Goal: Information Seeking & Learning: Learn about a topic

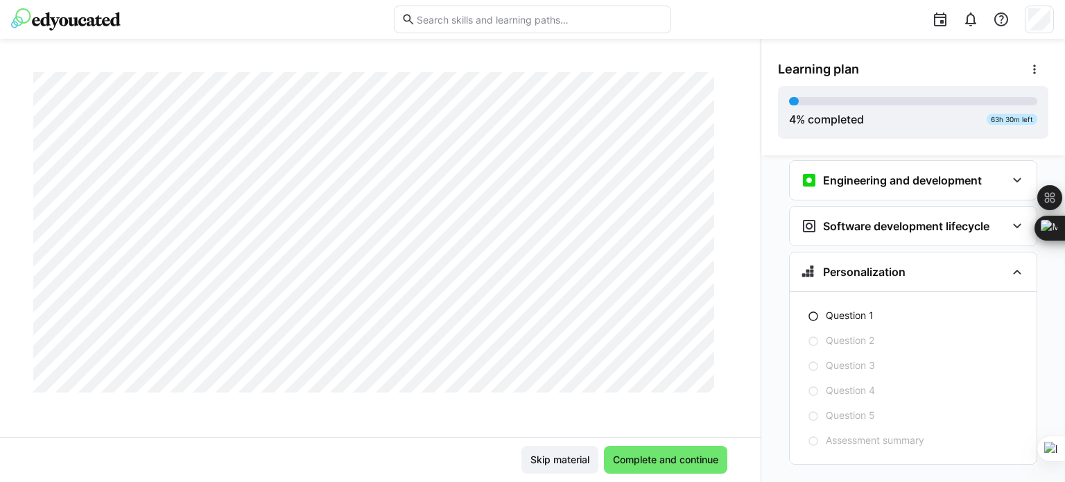
scroll to position [435, 0]
click at [653, 465] on span "Complete and continue" at bounding box center [666, 460] width 110 height 14
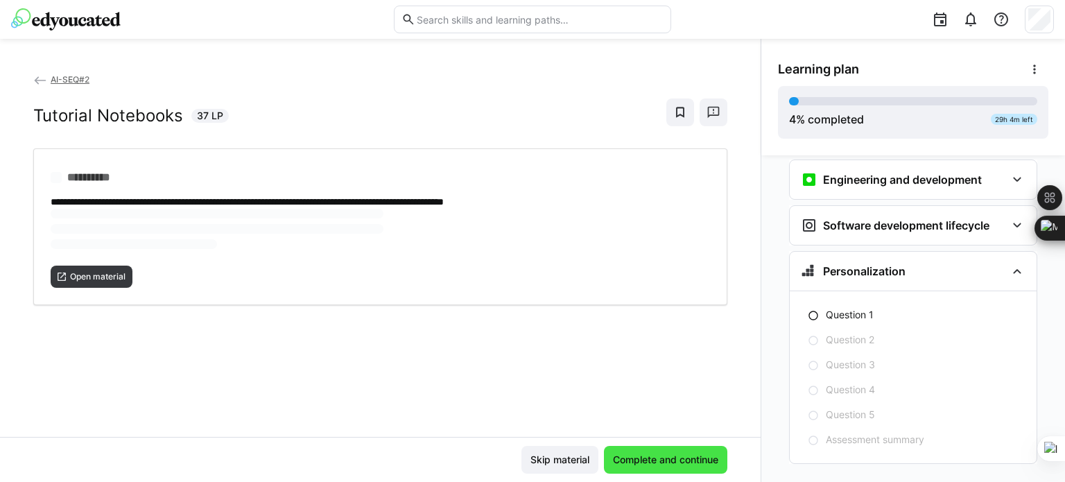
scroll to position [0, 0]
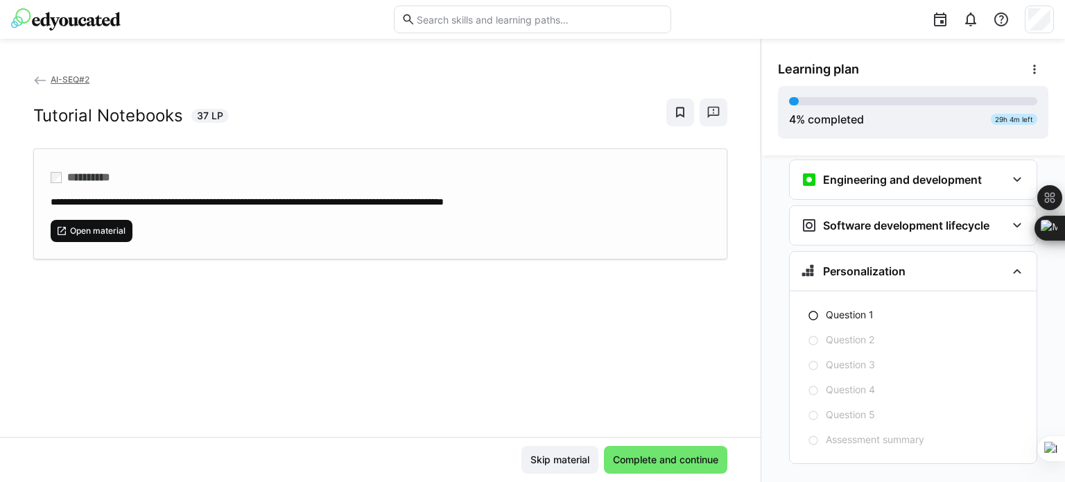
click at [92, 229] on span "Open material" at bounding box center [98, 230] width 58 height 11
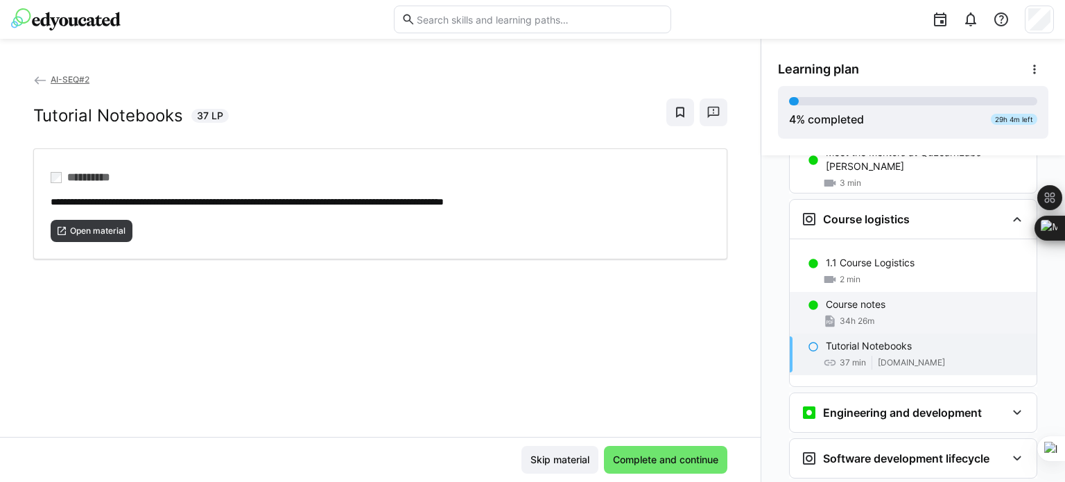
scroll to position [207, 0]
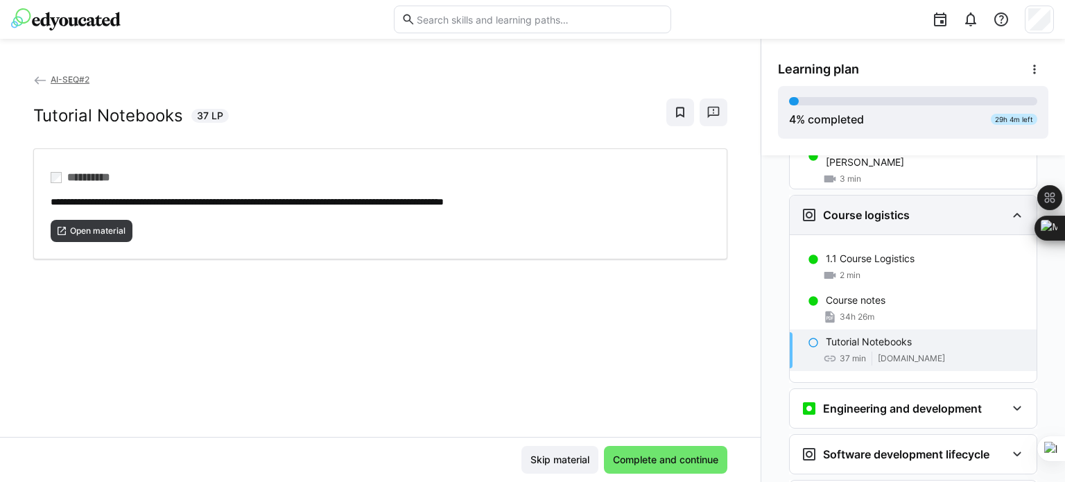
click at [1009, 207] on eds-icon at bounding box center [1017, 215] width 17 height 17
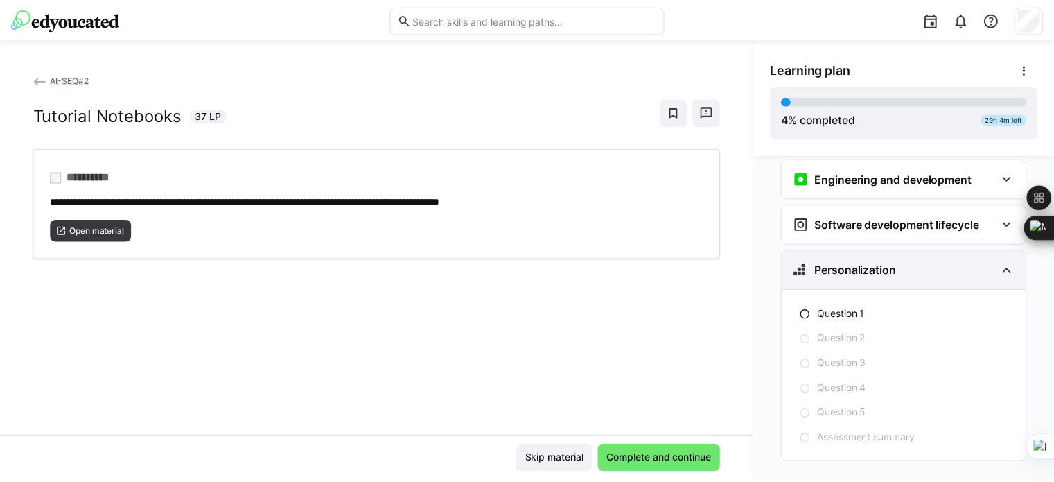
scroll to position [0, 0]
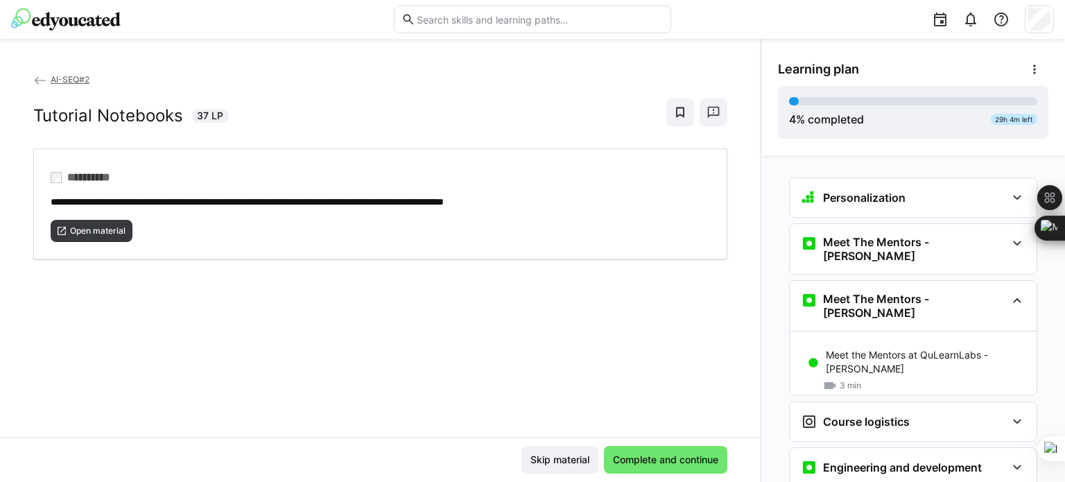
click at [57, 22] on img at bounding box center [66, 19] width 110 height 22
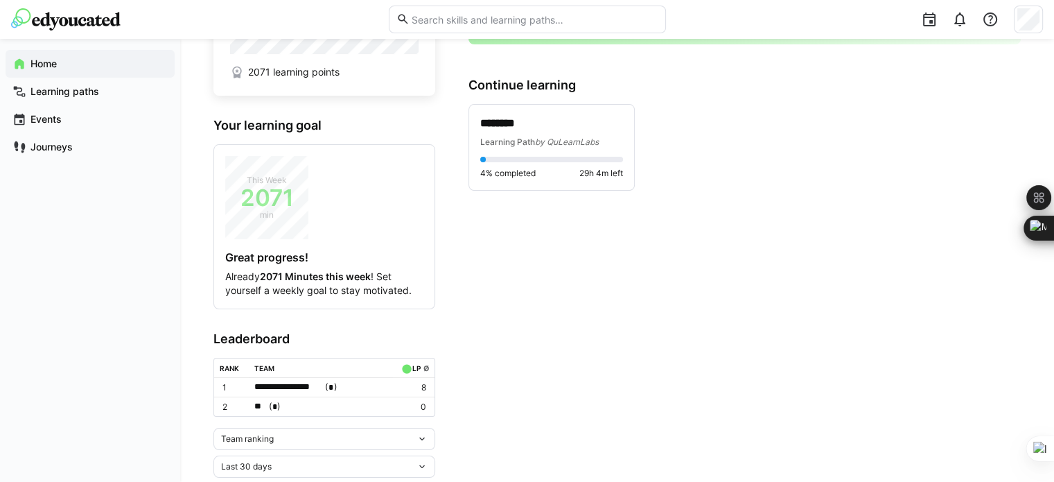
scroll to position [121, 0]
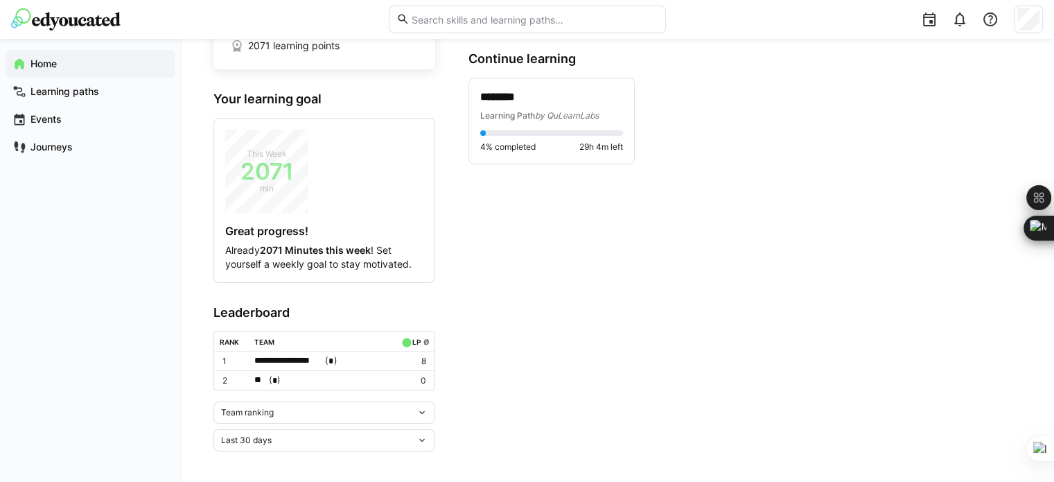
click at [290, 412] on div "Team ranking" at bounding box center [318, 413] width 195 height 10
click at [390, 414] on div "Team ranking" at bounding box center [318, 413] width 195 height 10
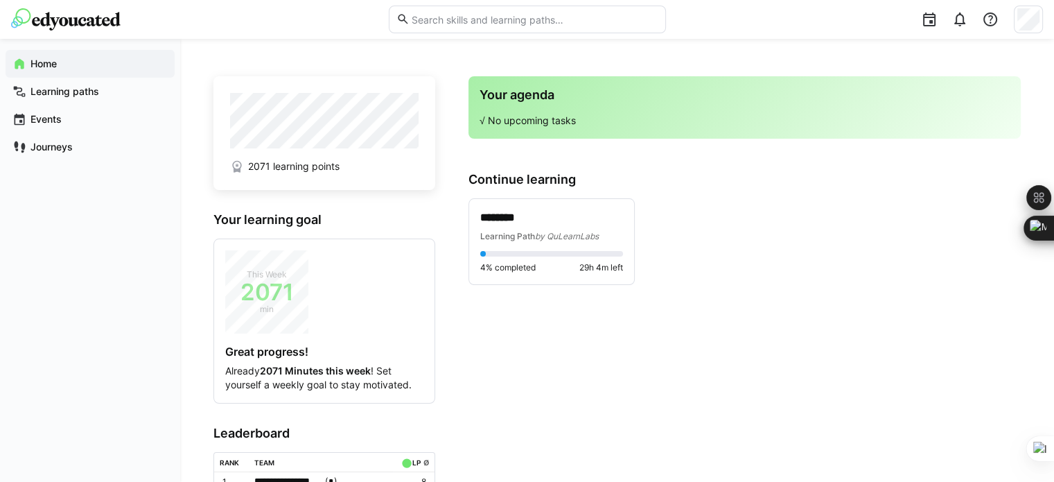
scroll to position [0, 0]
click at [0, 0] on app-navigation-label "Learning paths" at bounding box center [0, 0] width 0 height 0
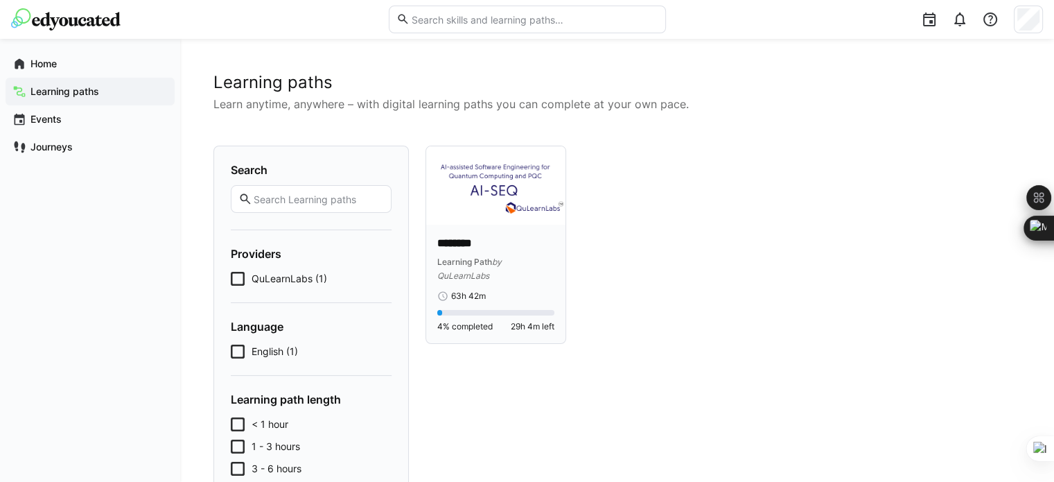
click at [536, 245] on p "********" at bounding box center [495, 244] width 117 height 16
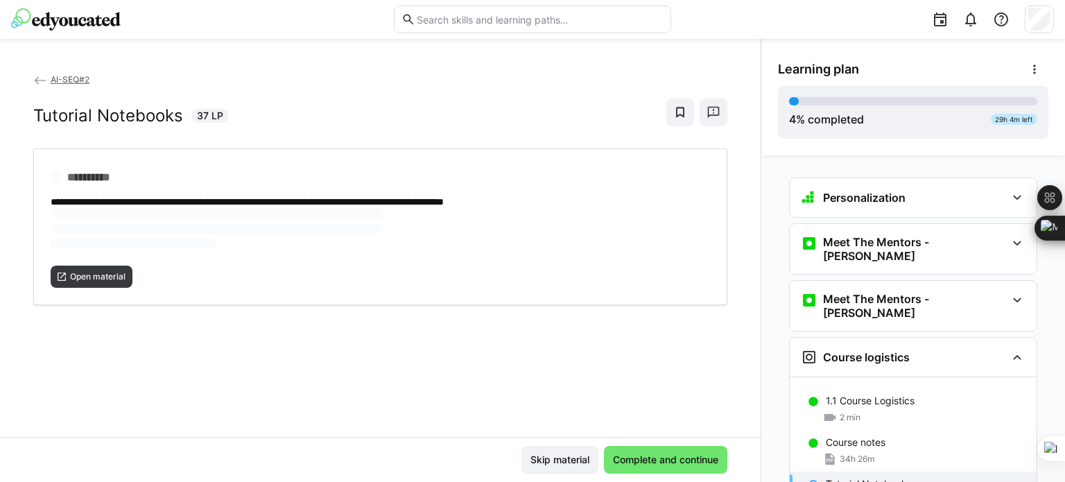
scroll to position [58, 0]
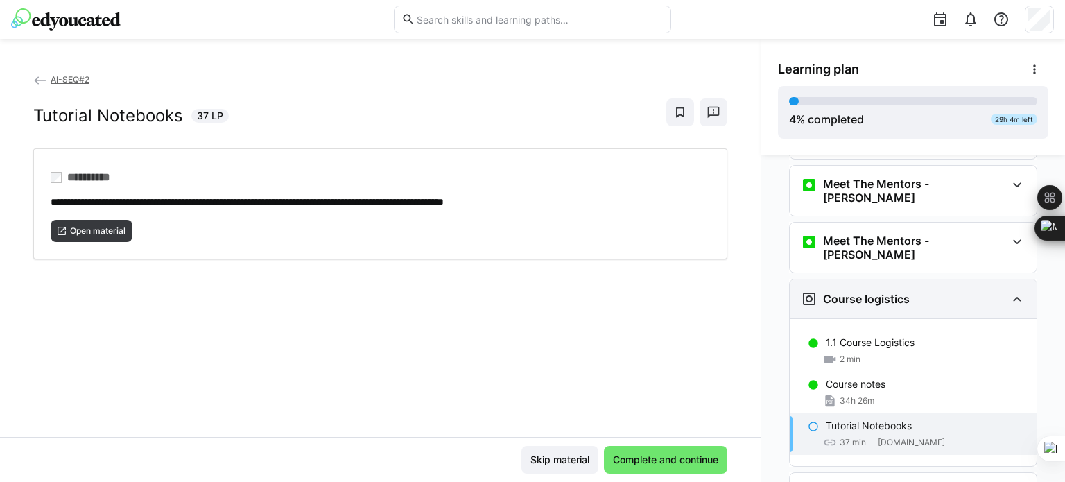
click at [1009, 290] on eds-icon at bounding box center [1017, 298] width 17 height 17
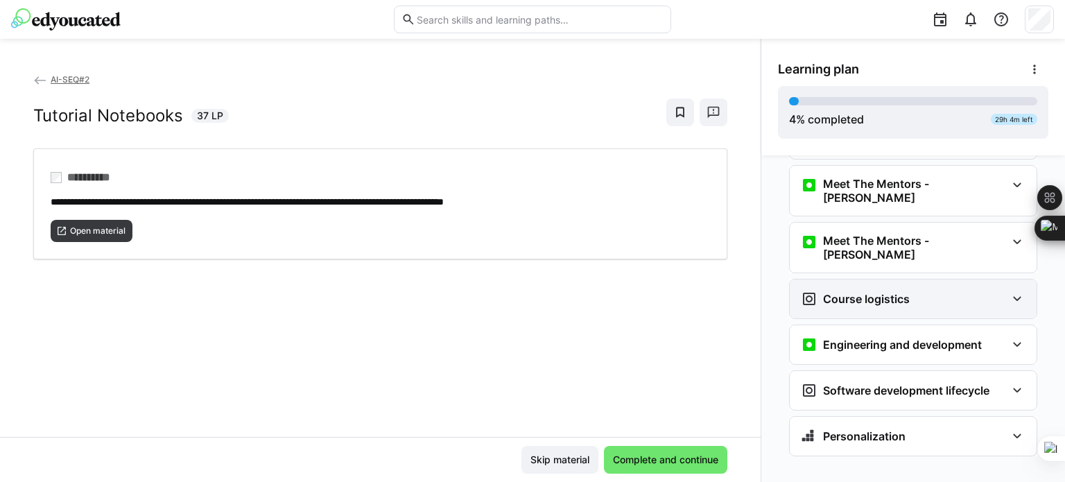
scroll to position [51, 0]
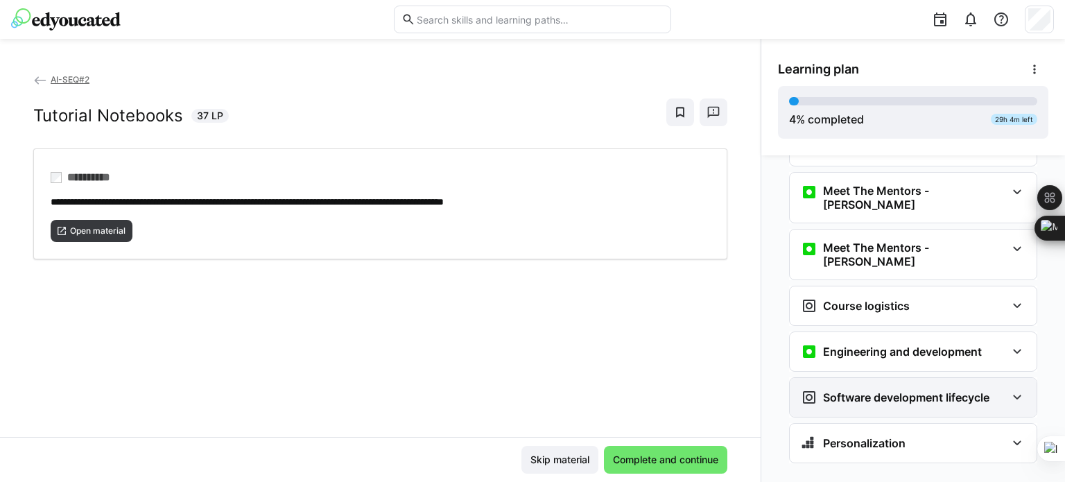
click at [1018, 389] on eds-icon at bounding box center [1017, 397] width 17 height 17
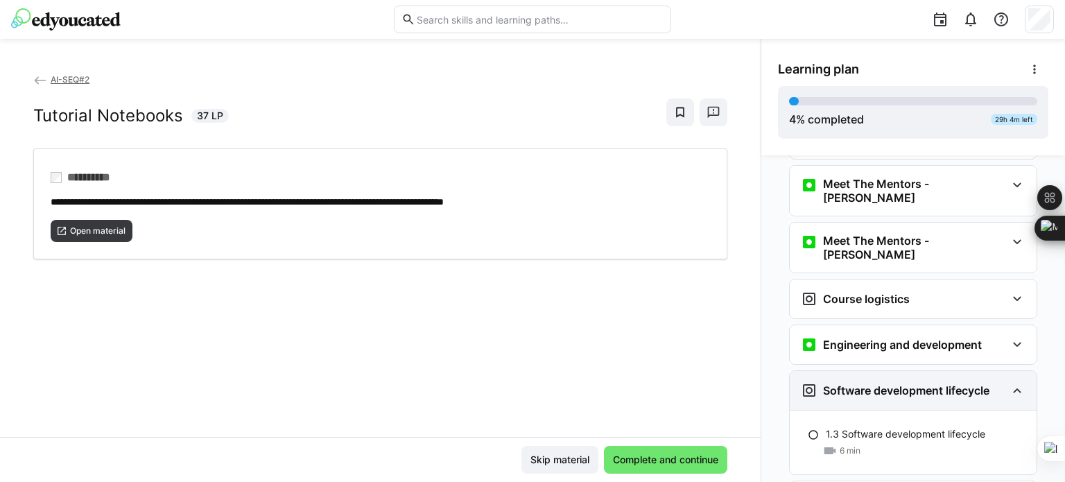
scroll to position [116, 0]
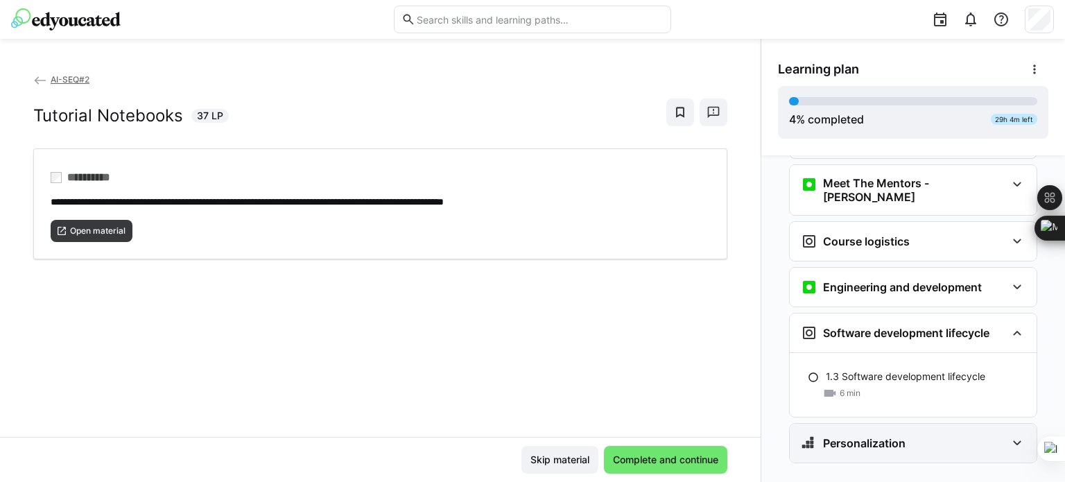
click at [1012, 435] on eds-icon at bounding box center [1017, 443] width 17 height 17
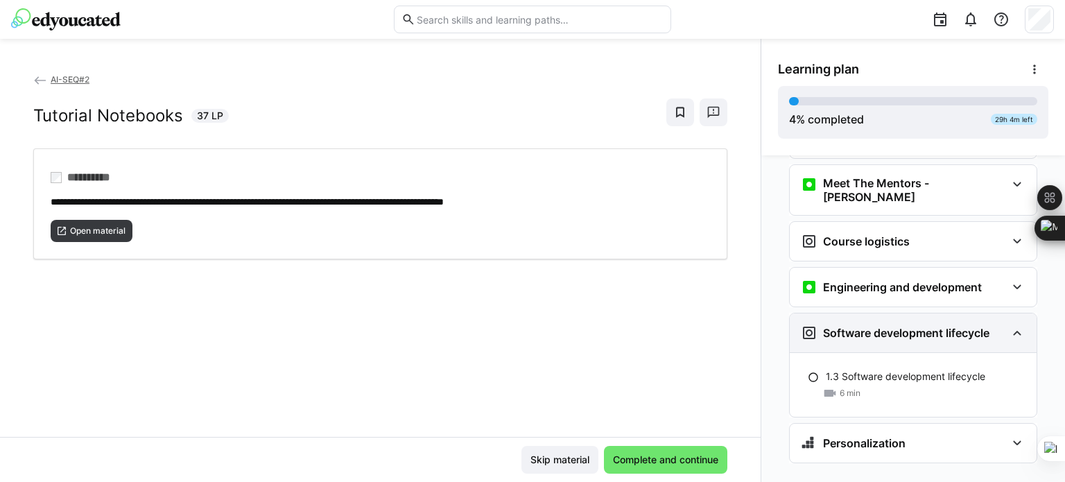
click at [1015, 324] on eds-icon at bounding box center [1017, 332] width 17 height 17
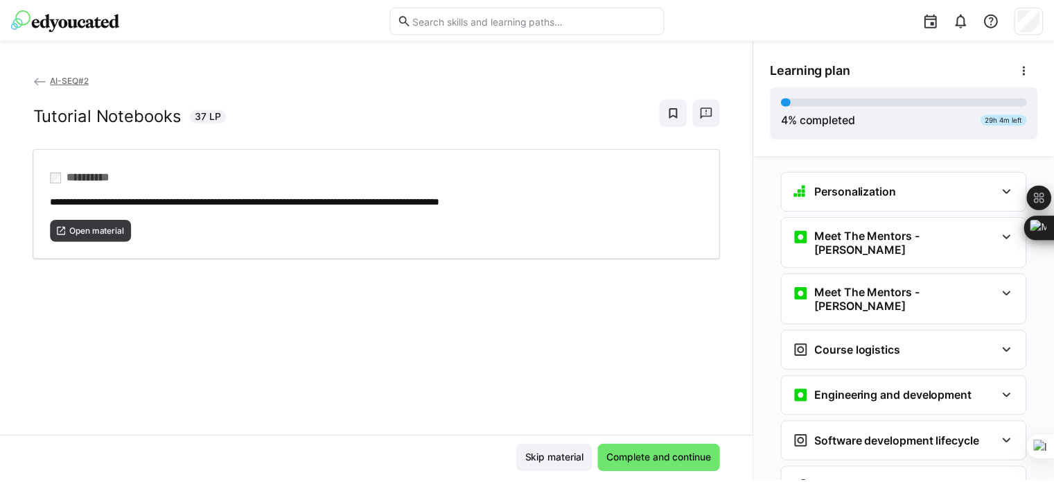
scroll to position [0, 0]
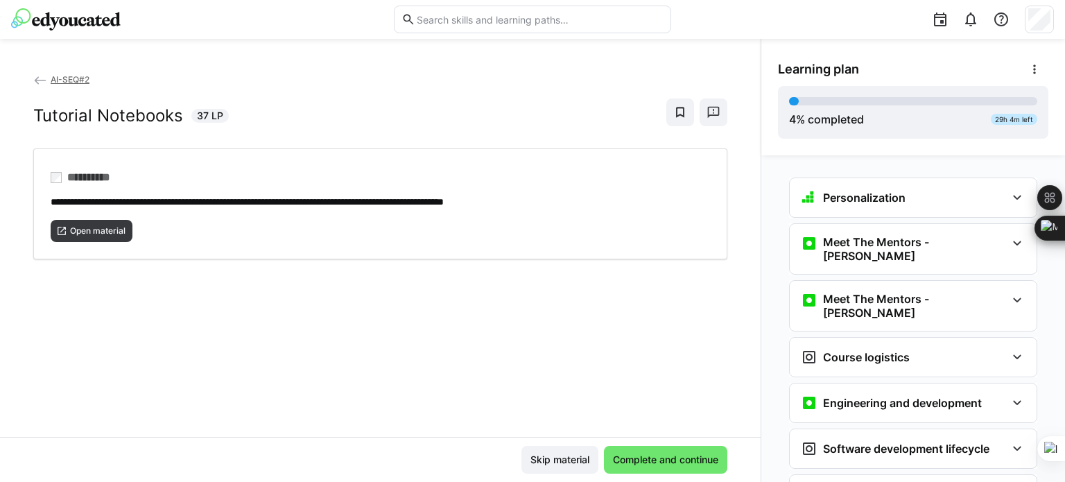
click at [37, 80] on eds-icon at bounding box center [40, 80] width 14 height 14
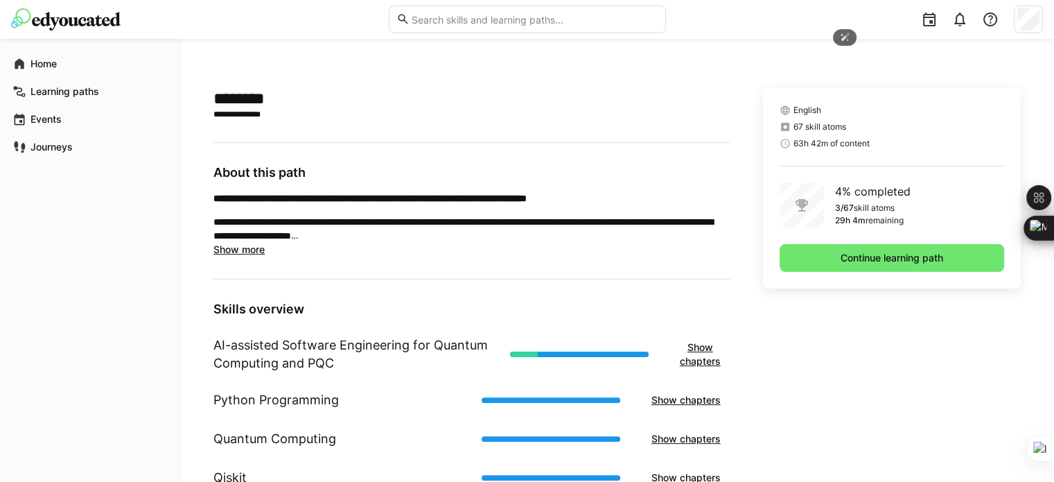
scroll to position [296, 0]
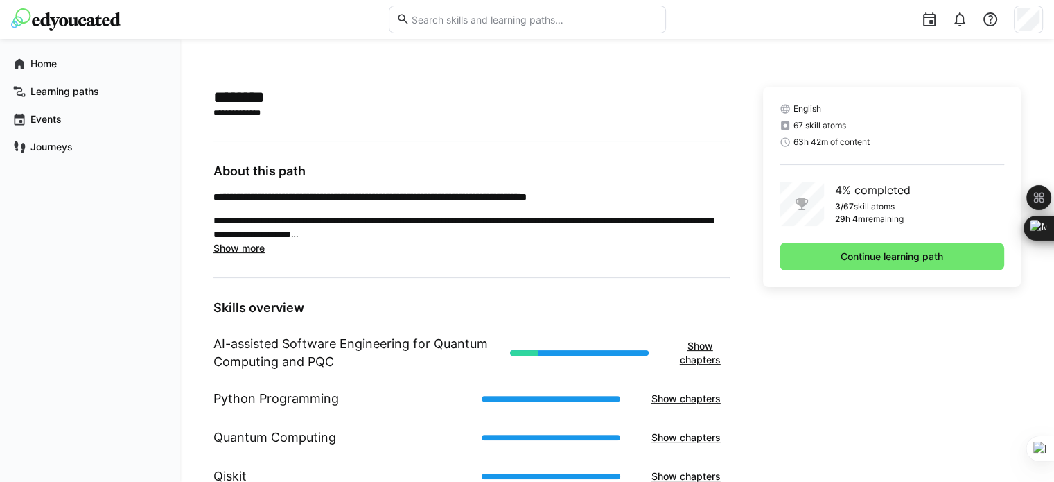
click at [251, 252] on span "Show more" at bounding box center [238, 248] width 51 height 12
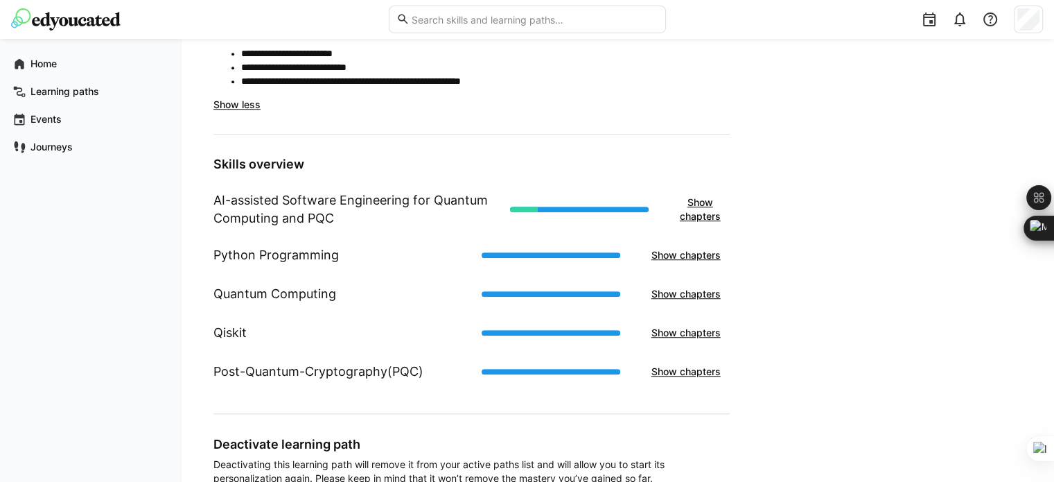
scroll to position [929, 0]
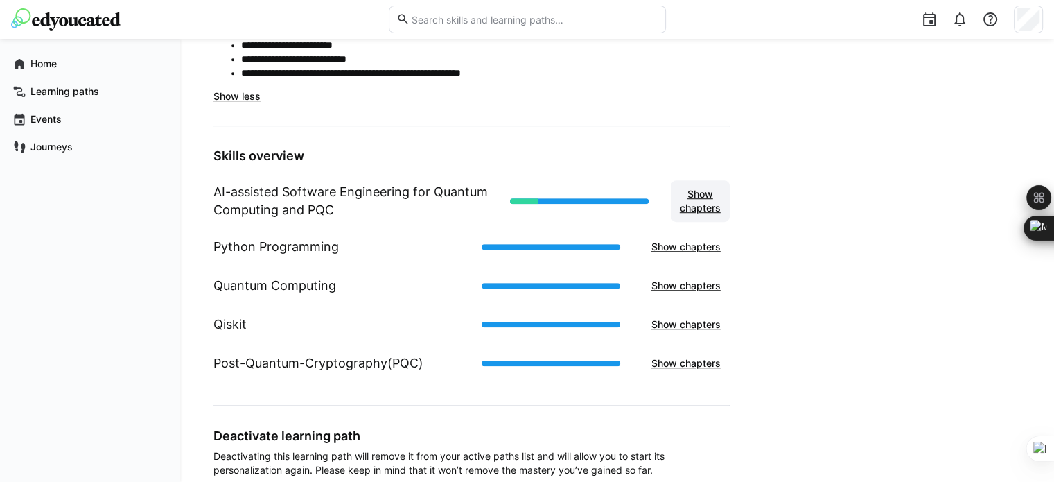
click at [699, 202] on span "Show chapters" at bounding box center [700, 201] width 45 height 28
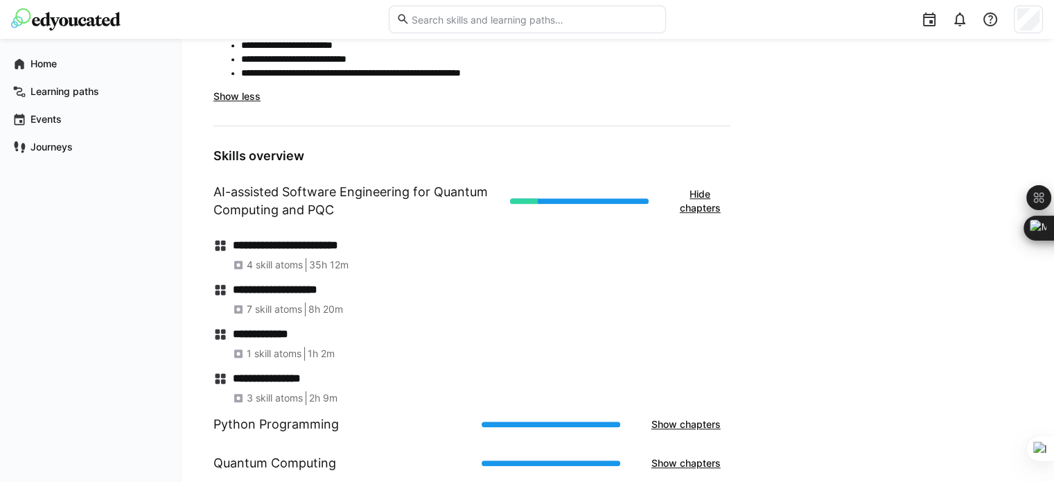
scroll to position [928, 0]
click at [275, 195] on h1 "AI-assisted Software Engineering for Quantum Computing and PQC" at bounding box center [356, 200] width 286 height 36
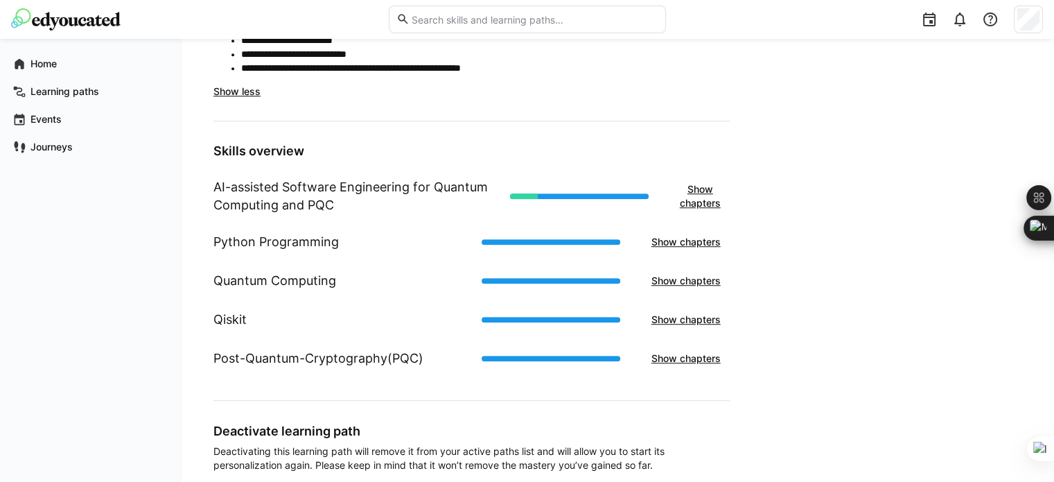
scroll to position [932, 0]
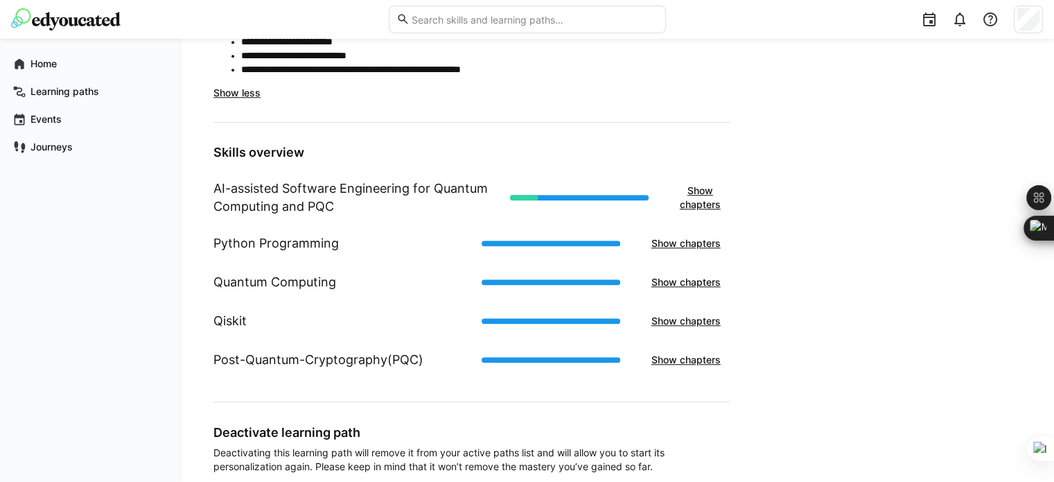
click at [275, 195] on h1 "AI-assisted Software Engineering for Quantum Computing and PQC" at bounding box center [356, 198] width 286 height 36
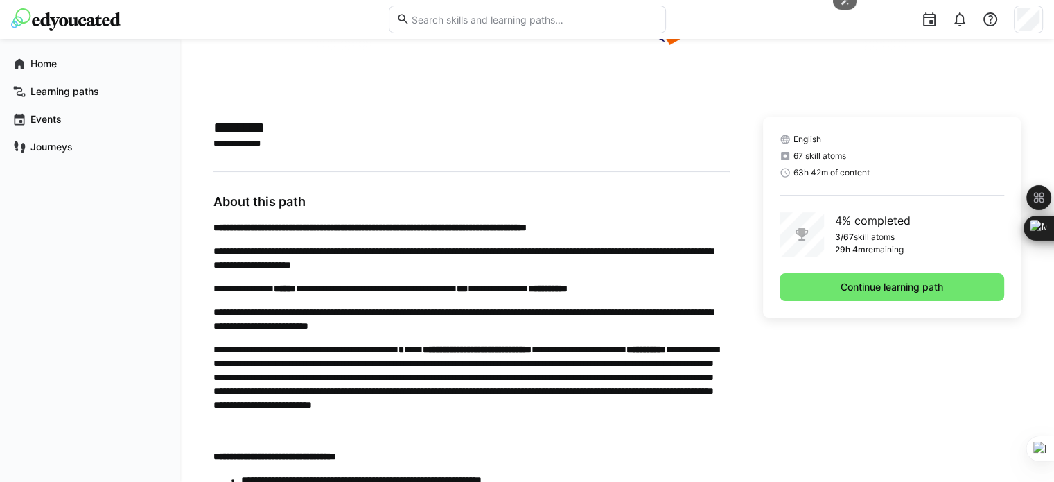
scroll to position [332, 0]
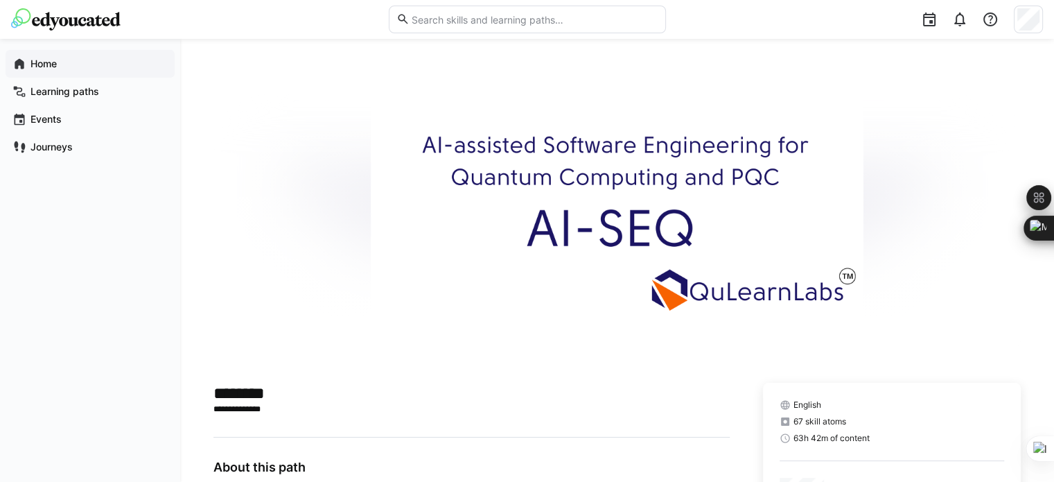
click at [0, 0] on app-navigation-label "Home" at bounding box center [0, 0] width 0 height 0
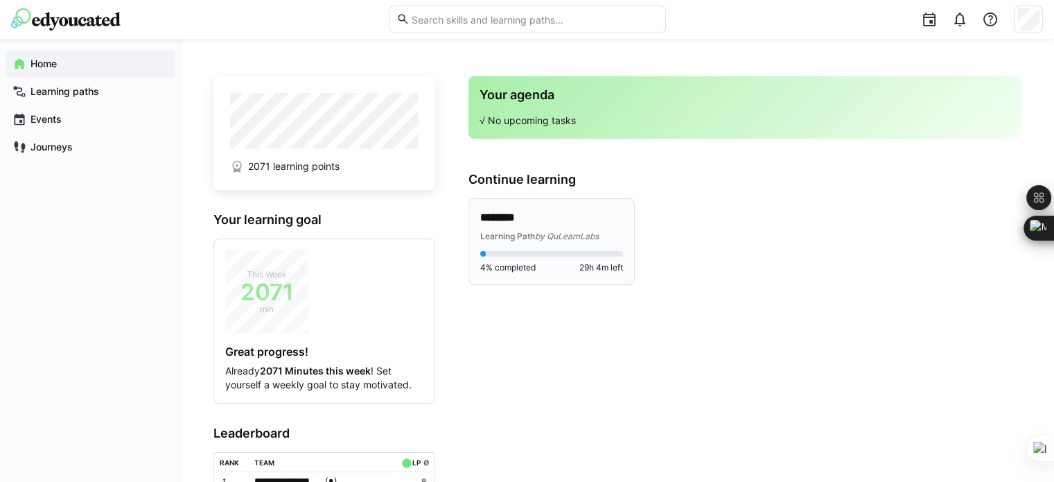
click at [548, 221] on p "********" at bounding box center [551, 218] width 143 height 16
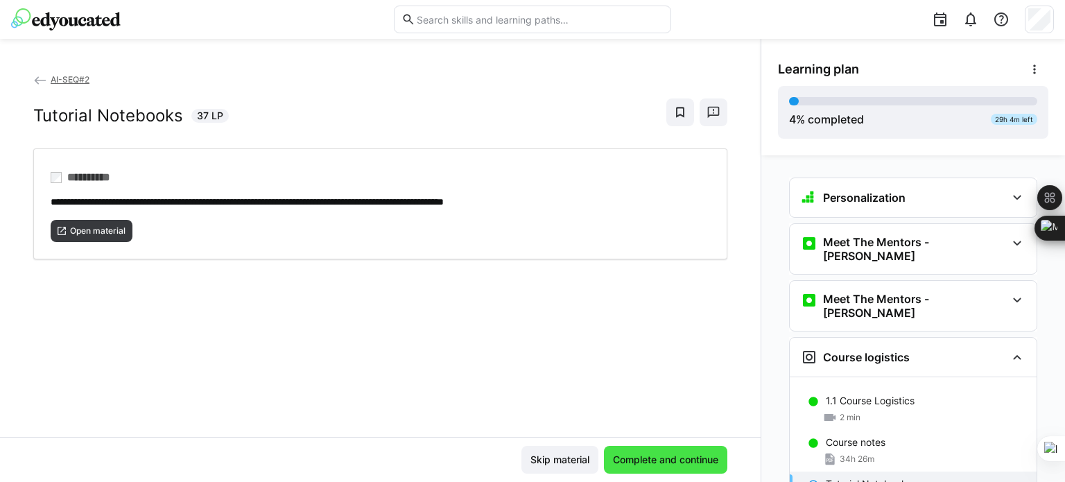
click at [649, 460] on span "Complete and continue" at bounding box center [666, 460] width 110 height 14
click at [561, 306] on div "**********" at bounding box center [380, 254] width 760 height 365
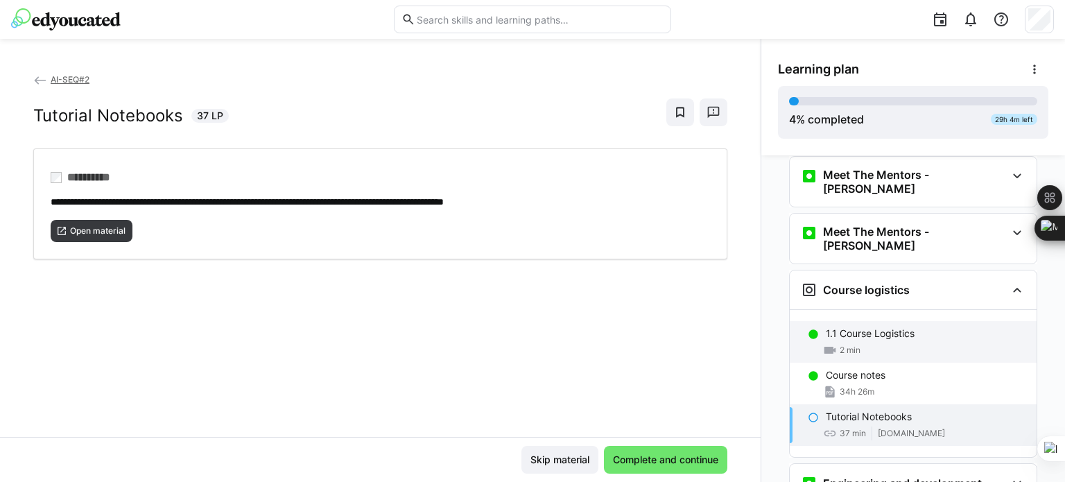
scroll to position [144, 0]
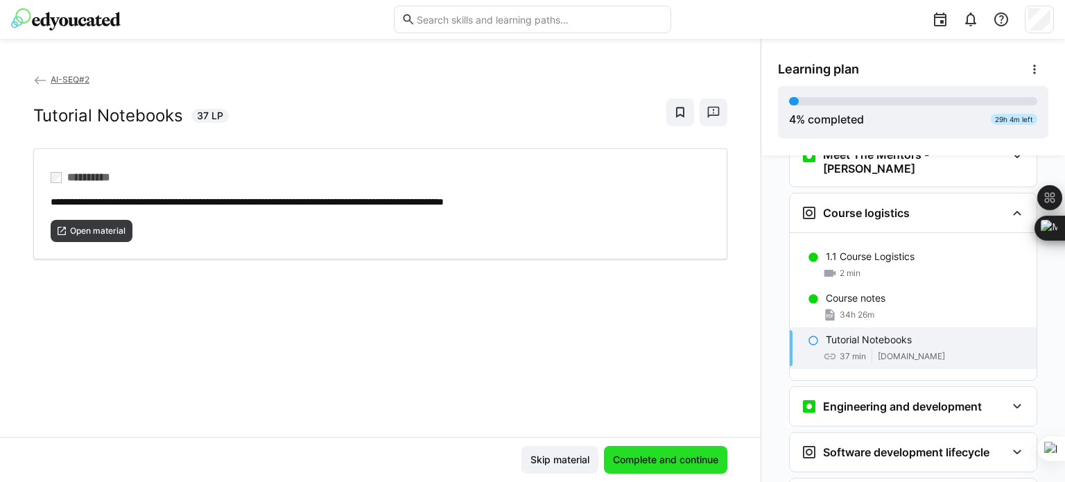
click at [656, 464] on span "Complete and continue" at bounding box center [666, 460] width 110 height 14
click at [668, 463] on span "Complete and continue" at bounding box center [666, 460] width 110 height 14
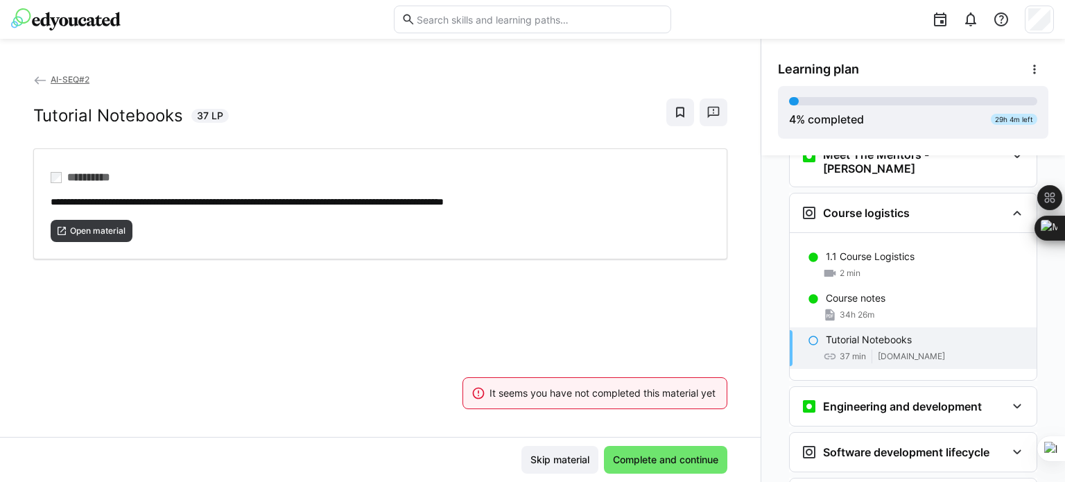
click at [508, 296] on div "**********" at bounding box center [380, 254] width 760 height 365
